Goal: Task Accomplishment & Management: Manage account settings

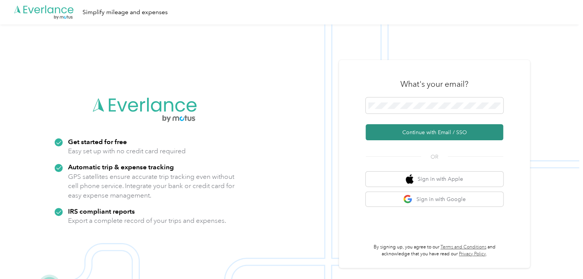
click at [429, 134] on button "Continue with Email / SSO" at bounding box center [435, 132] width 138 height 16
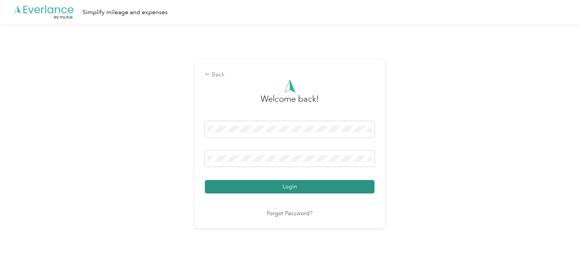
click at [321, 186] on button "Login" at bounding box center [290, 186] width 170 height 13
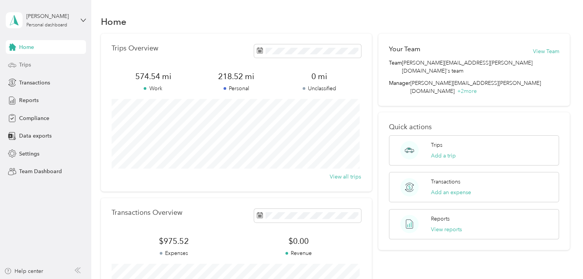
click at [52, 65] on div "Trips" at bounding box center [46, 65] width 80 height 14
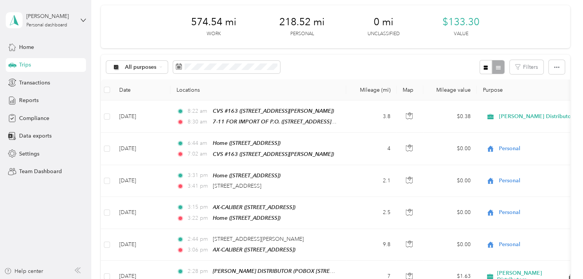
scroll to position [29, 0]
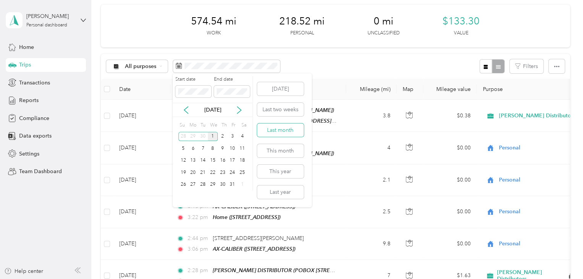
click at [286, 134] on button "Last month" at bounding box center [280, 129] width 47 height 13
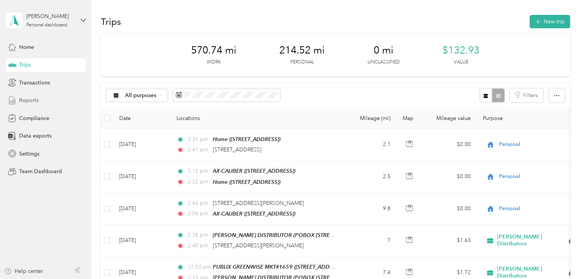
click at [32, 101] on span "Reports" at bounding box center [28, 100] width 19 height 8
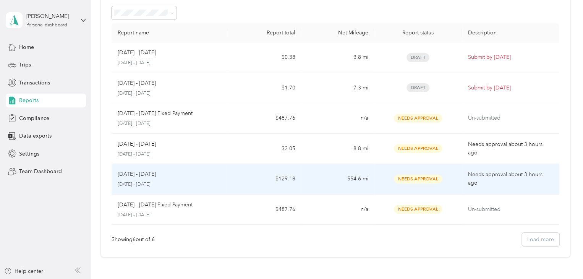
scroll to position [38, 0]
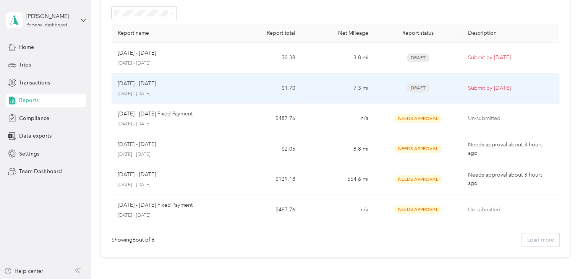
click at [327, 93] on td "7.3 mi" at bounding box center [337, 88] width 73 height 31
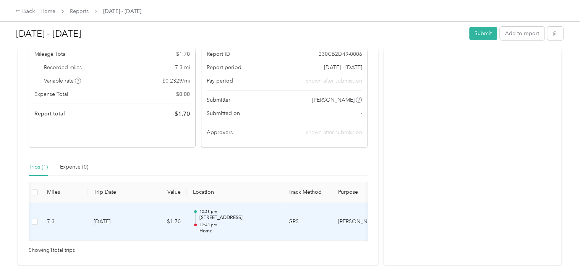
scroll to position [0, 108]
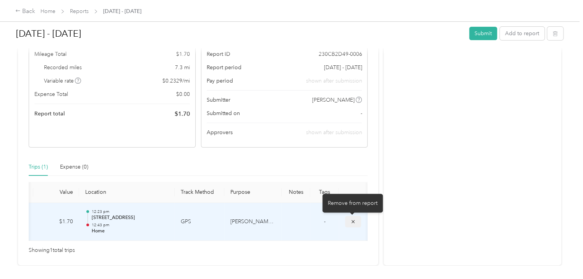
click at [351, 220] on icon "submit" at bounding box center [352, 221] width 5 height 5
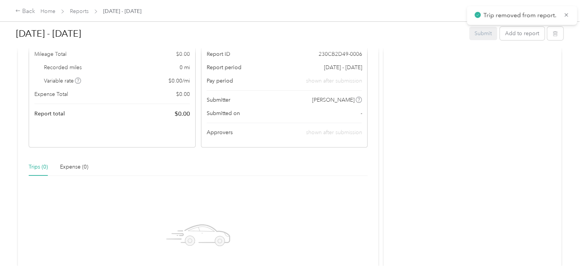
scroll to position [0, 0]
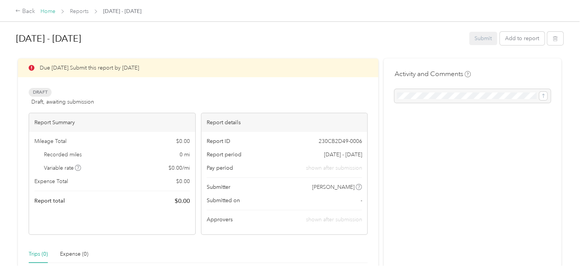
click at [45, 11] on link "Home" at bounding box center [47, 11] width 15 height 6
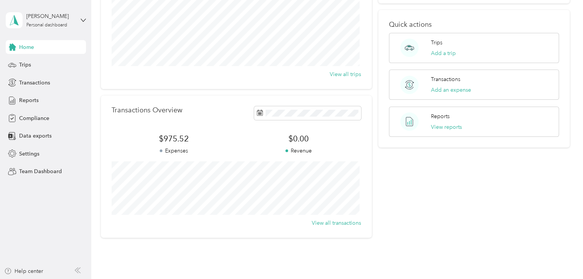
scroll to position [102, 0]
click at [55, 24] on div "Personal dashboard" at bounding box center [46, 25] width 41 height 5
click at [53, 65] on div "Team dashboard" at bounding box center [129, 58] width 236 height 13
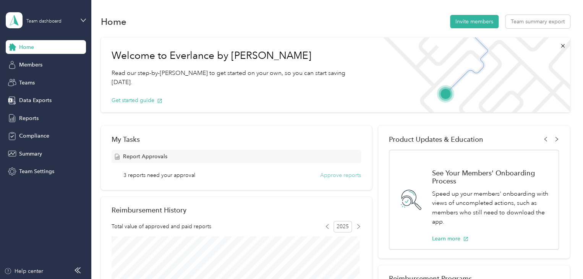
click at [345, 178] on button "Approve reports" at bounding box center [340, 175] width 41 height 8
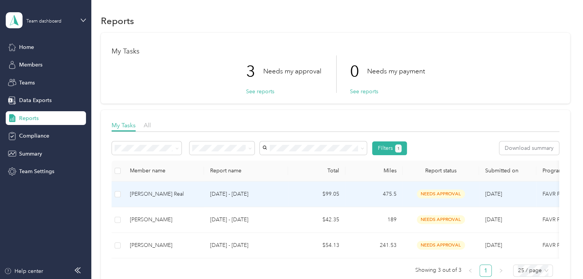
scroll to position [1, 0]
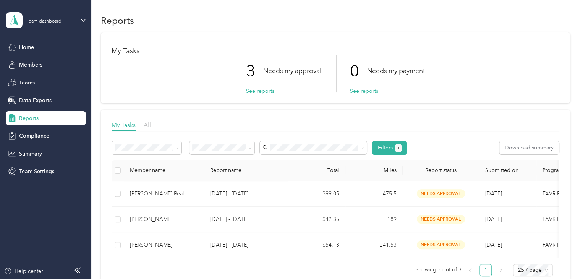
click at [147, 123] on span "All" at bounding box center [147, 124] width 7 height 7
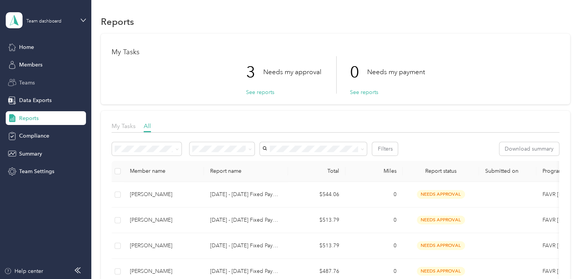
click at [34, 79] on span "Teams" at bounding box center [27, 83] width 16 height 8
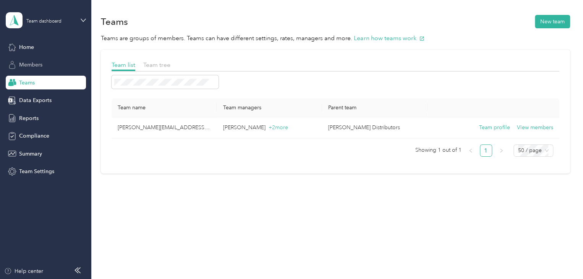
click at [24, 63] on span "Members" at bounding box center [30, 65] width 23 height 8
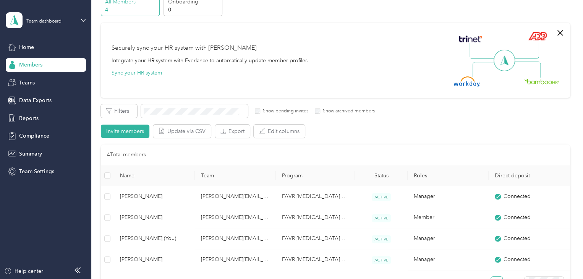
scroll to position [39, 0]
click at [53, 21] on div "Team dashboard" at bounding box center [43, 21] width 35 height 5
click at [95, 19] on div "Members All Members 4 Onboarding 0 NEW Securely sync your HR system with Everla…" at bounding box center [335, 151] width 488 height 381
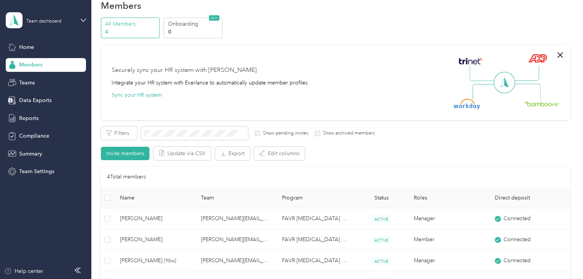
scroll to position [15, 0]
click at [39, 83] on div "Teams" at bounding box center [46, 83] width 80 height 14
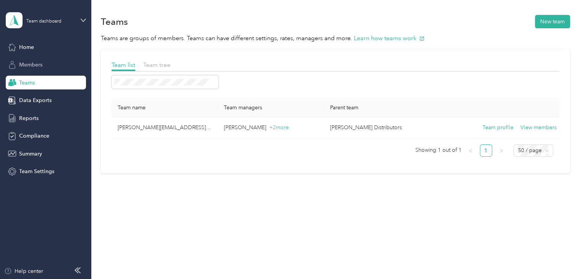
click at [44, 63] on div "Members" at bounding box center [46, 65] width 80 height 14
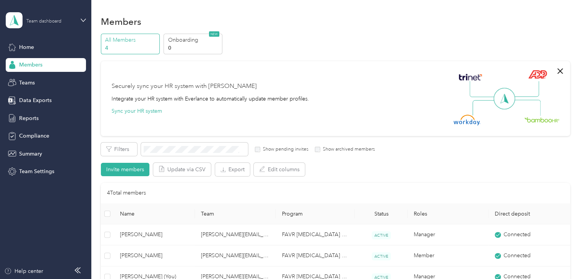
click at [56, 17] on div "Team dashboard" at bounding box center [50, 19] width 48 height 7
click at [94, 14] on div "Members All Members 4 Onboarding 0 NEW Securely sync your HR system with Everla…" at bounding box center [335, 190] width 488 height 381
click at [32, 81] on span "Teams" at bounding box center [27, 83] width 16 height 8
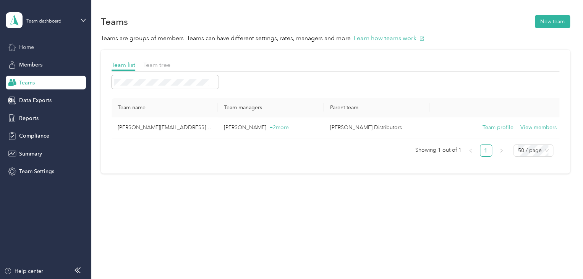
click at [35, 48] on div "Home" at bounding box center [46, 47] width 80 height 14
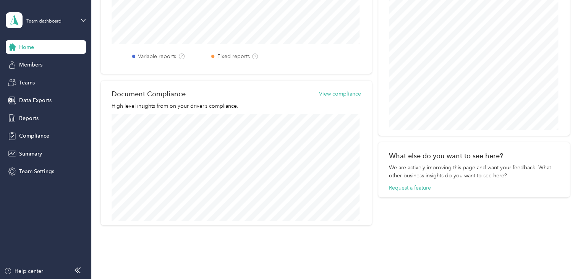
scroll to position [314, 0]
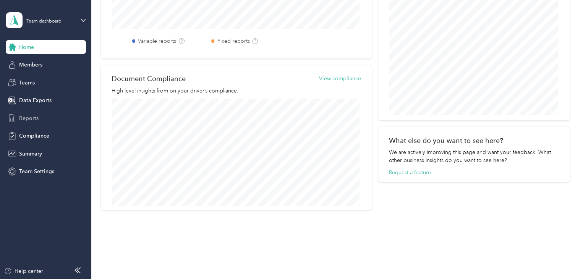
click at [32, 120] on span "Reports" at bounding box center [28, 118] width 19 height 8
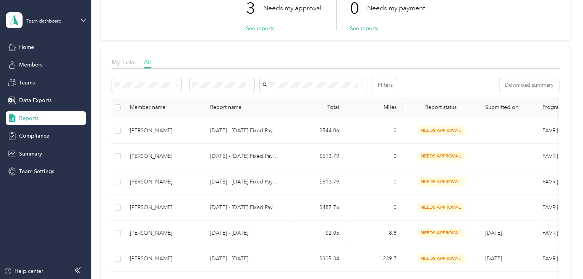
scroll to position [64, 0]
click at [34, 60] on div "Members" at bounding box center [46, 65] width 80 height 14
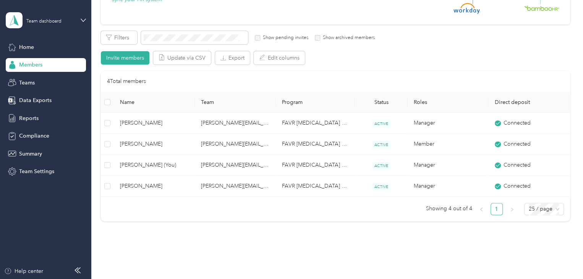
scroll to position [112, 0]
click at [31, 23] on div "Team dashboard" at bounding box center [43, 21] width 35 height 5
click at [40, 61] on div "Team dashboard" at bounding box center [33, 59] width 42 height 8
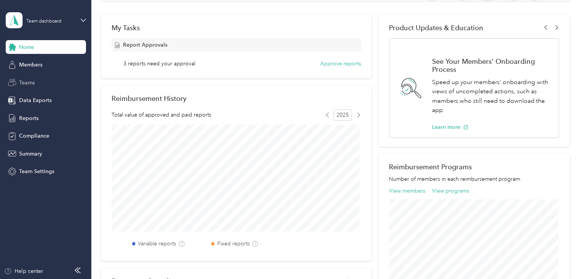
click at [36, 84] on div "Teams" at bounding box center [46, 83] width 80 height 14
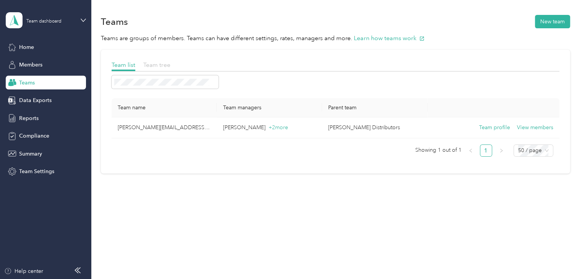
click at [162, 63] on span "Team tree" at bounding box center [156, 64] width 27 height 7
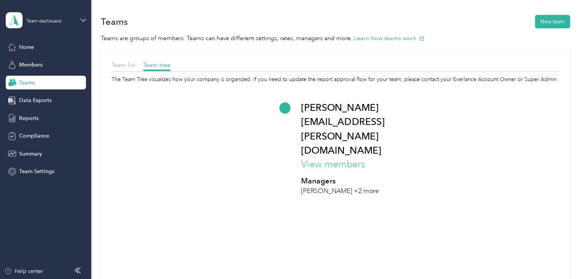
click at [313, 157] on button "View members" at bounding box center [333, 164] width 64 height 15
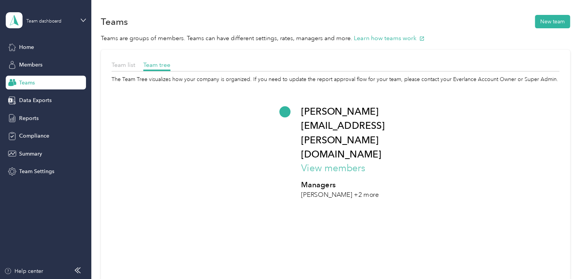
click at [313, 161] on button "View members" at bounding box center [333, 168] width 64 height 15
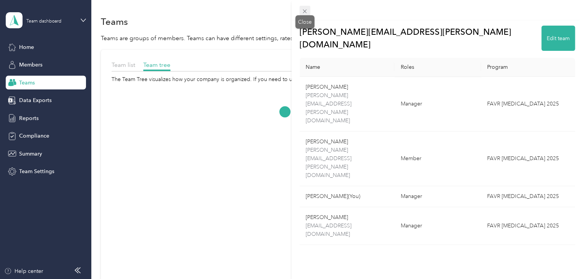
click at [304, 11] on icon at bounding box center [305, 12] width 4 height 4
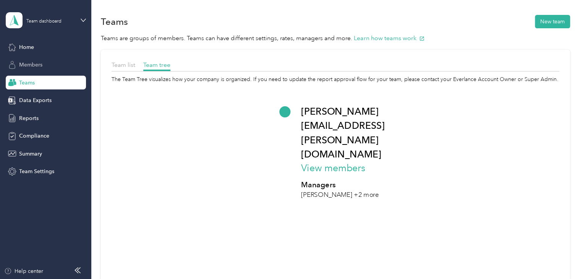
click at [47, 61] on div "Members" at bounding box center [46, 65] width 80 height 14
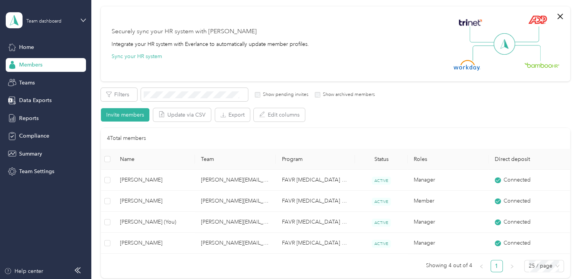
scroll to position [55, 0]
click at [43, 17] on div "Team dashboard" at bounding box center [50, 19] width 48 height 7
click at [91, 23] on div "Members All Members 4 Onboarding 0 NEW Securely sync your HR system with Everla…" at bounding box center [335, 135] width 488 height 381
click at [168, 90] on span at bounding box center [194, 93] width 107 height 13
click at [37, 135] on span "Compliance" at bounding box center [34, 136] width 30 height 8
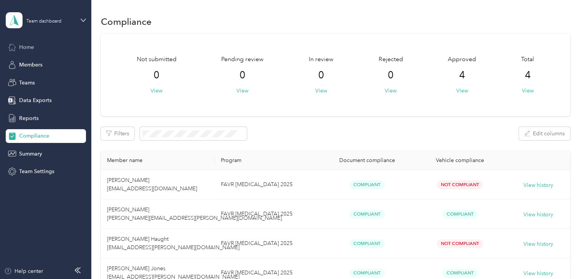
click at [34, 49] on div "Home" at bounding box center [46, 47] width 80 height 14
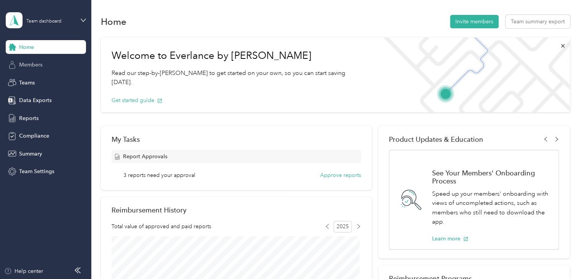
click at [40, 63] on span "Members" at bounding box center [30, 65] width 23 height 8
